Goal: Task Accomplishment & Management: Use online tool/utility

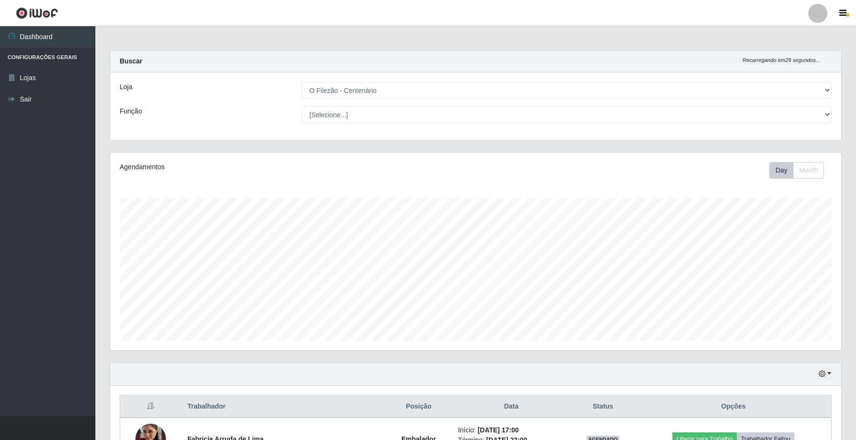
select select "203"
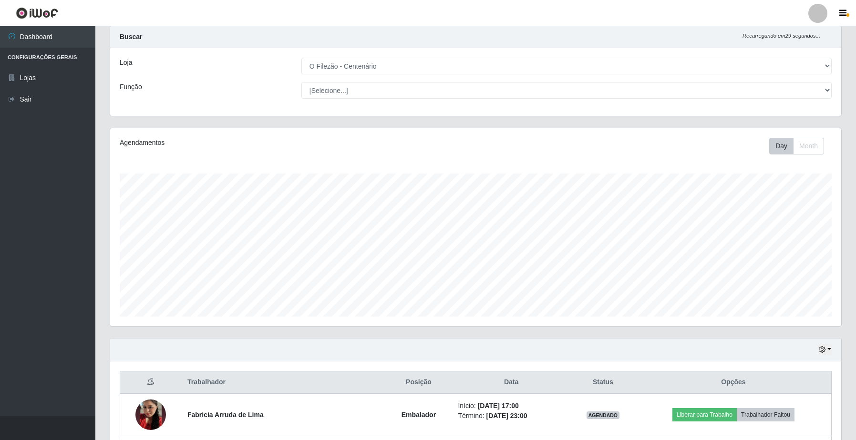
scroll to position [198, 731]
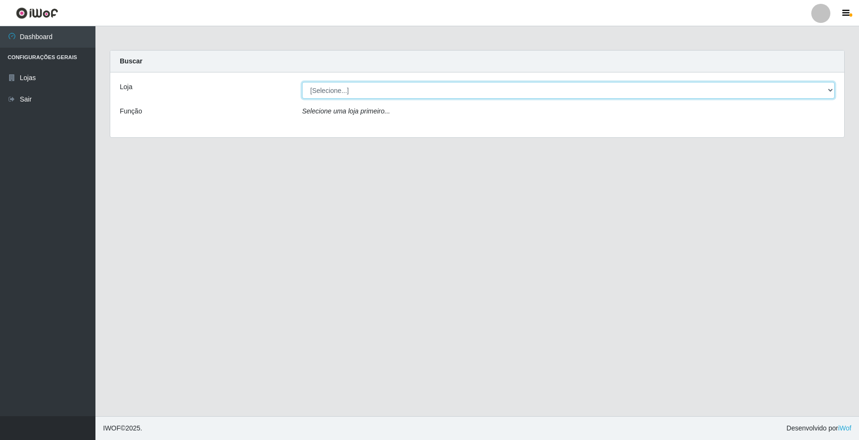
click at [327, 89] on select "[Selecione...] O Filezão - Centenário" at bounding box center [568, 90] width 532 height 17
select select "203"
click at [302, 82] on select "[Selecione...] O Filezão - Centenário" at bounding box center [568, 90] width 532 height 17
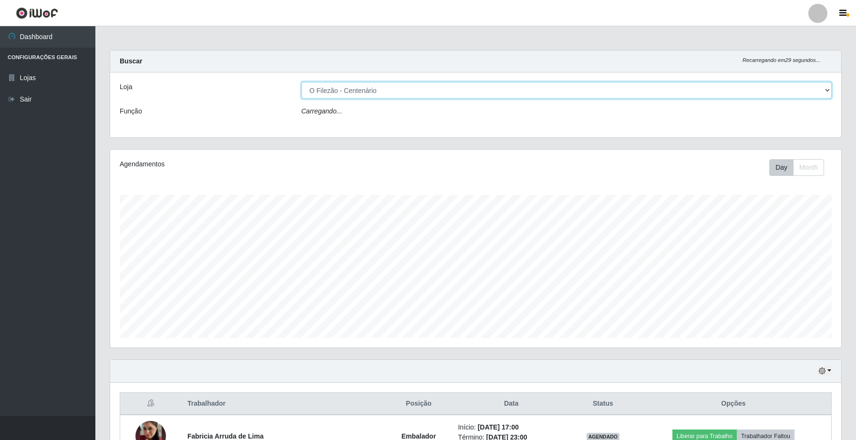
scroll to position [198, 731]
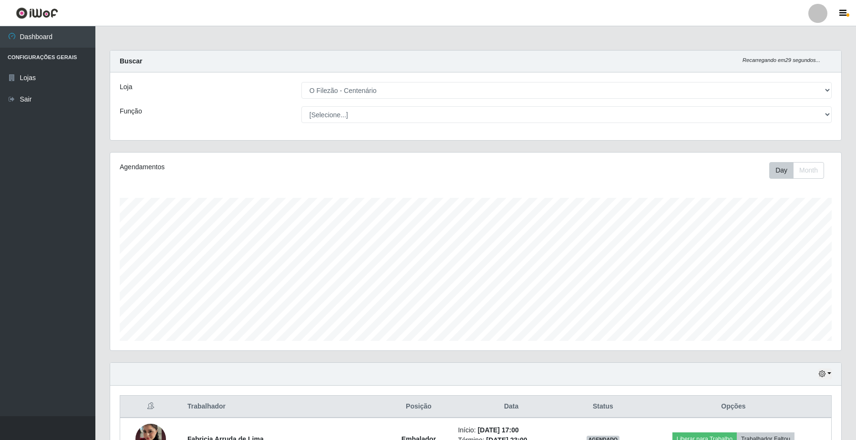
click at [336, 115] on select "[Selecione...] Auxiliar de Estacionamento Auxiliar de Estacionamento + Auxiliar…" at bounding box center [566, 114] width 530 height 17
select select "1"
click at [301, 106] on select "[Selecione...] Auxiliar de Estacionamento Auxiliar de Estacionamento + Auxiliar…" at bounding box center [566, 114] width 530 height 17
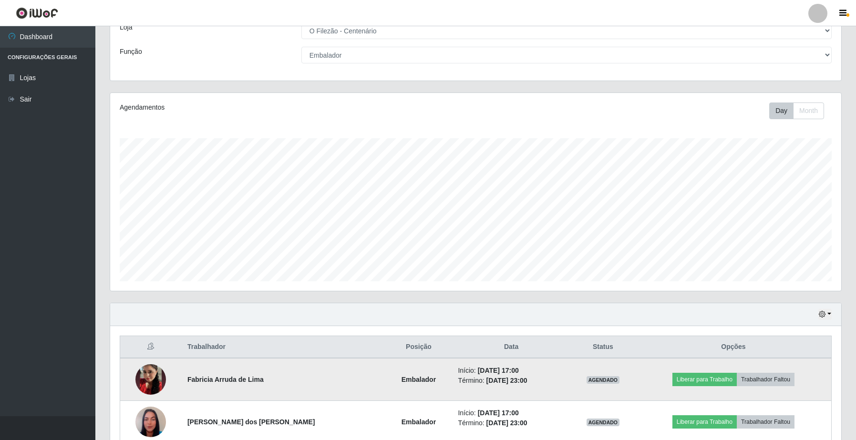
scroll to position [109, 0]
